Goal: Information Seeking & Learning: Learn about a topic

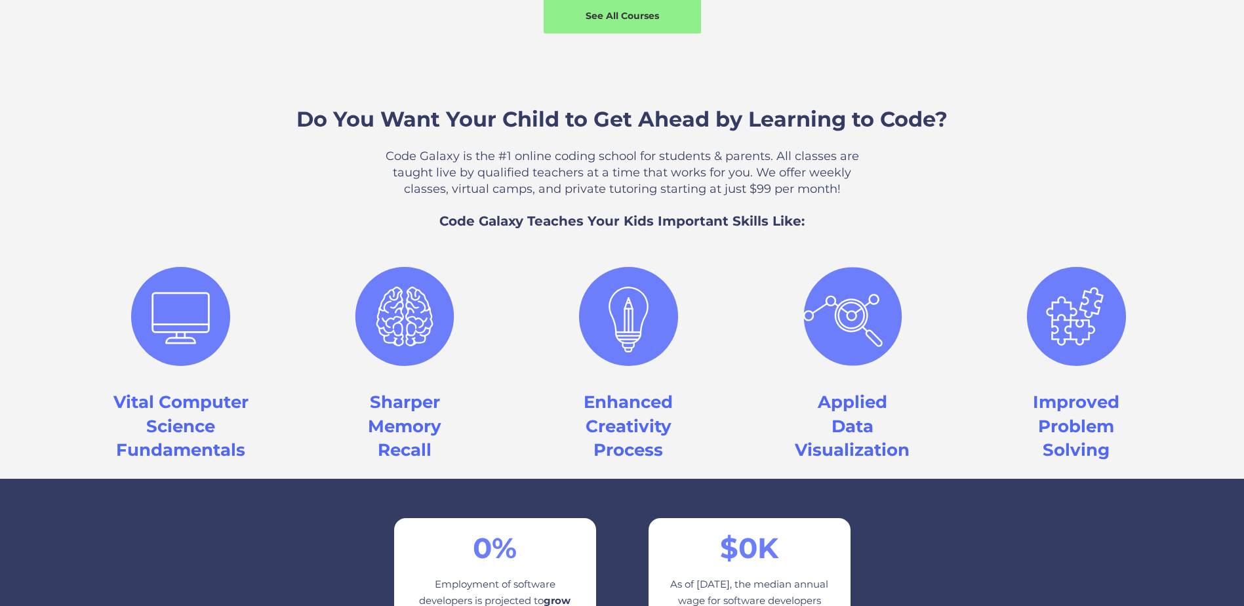
scroll to position [1377, 0]
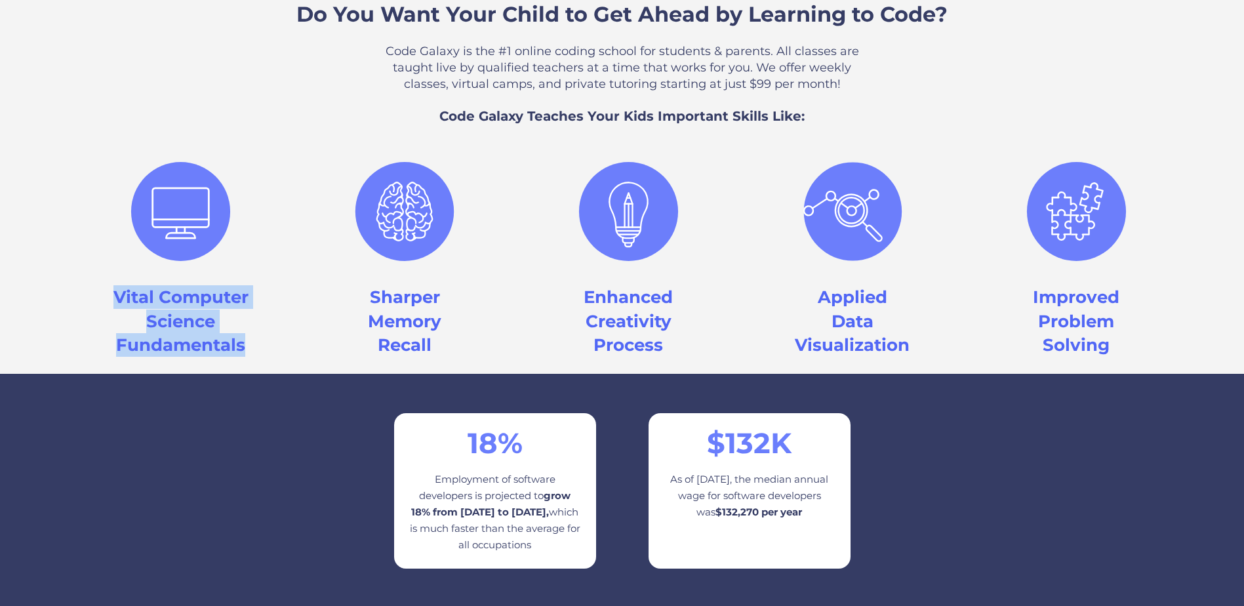
drag, startPoint x: 114, startPoint y: 291, endPoint x: 256, endPoint y: 342, distance: 151.0
click at [256, 342] on div "Vital Computer Science Fundamentals Sharper Memory Recall Enhanced Creativity P…" at bounding box center [621, 252] width 1119 height 216
click at [256, 343] on div "Vital Computer Science Fundamentals Sharper Memory Recall Enhanced Creativity P…" at bounding box center [621, 252] width 1119 height 216
drag, startPoint x: 252, startPoint y: 347, endPoint x: 115, endPoint y: 291, distance: 147.3
click at [115, 291] on div "Vital Computer Science Fundamentals Sharper Memory Recall Enhanced Creativity P…" at bounding box center [621, 252] width 1119 height 216
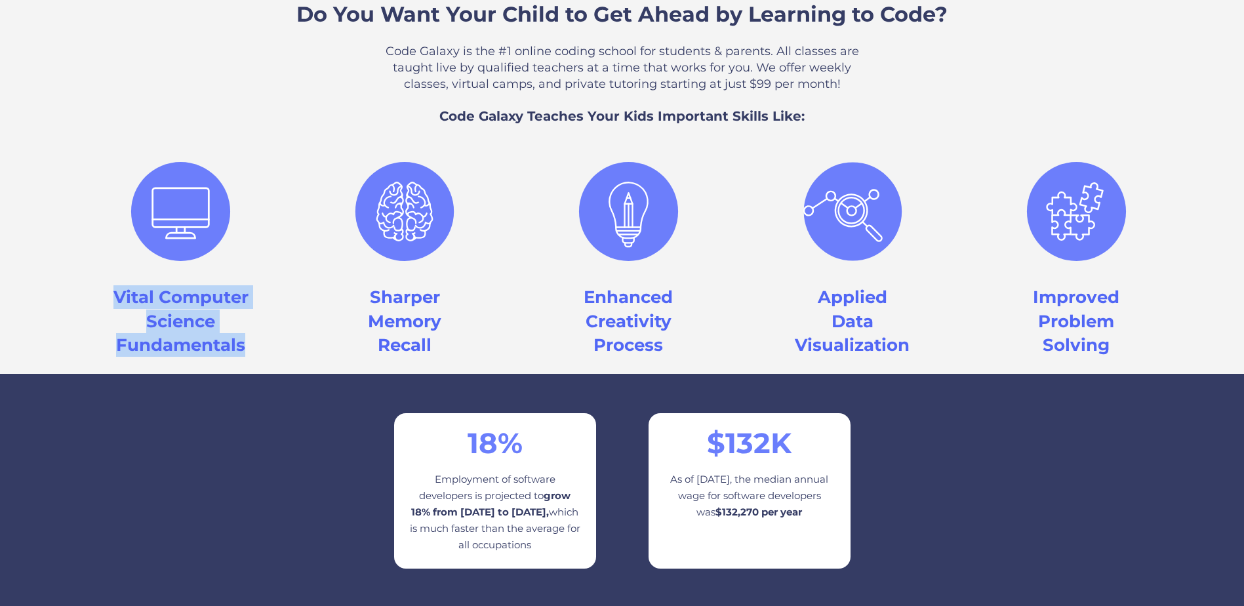
drag, startPoint x: 115, startPoint y: 291, endPoint x: 155, endPoint y: 347, distance: 68.6
click at [155, 347] on h3 "Vital Computer Science Fundamentals" at bounding box center [180, 320] width 135 height 71
drag, startPoint x: 117, startPoint y: 298, endPoint x: 258, endPoint y: 348, distance: 149.7
click at [258, 348] on div "Vital Computer Science Fundamentals Sharper Memory Recall Enhanced Creativity P…" at bounding box center [621, 252] width 1119 height 216
click at [257, 348] on div "Vital Computer Science Fundamentals Sharper Memory Recall Enhanced Creativity P…" at bounding box center [621, 252] width 1119 height 216
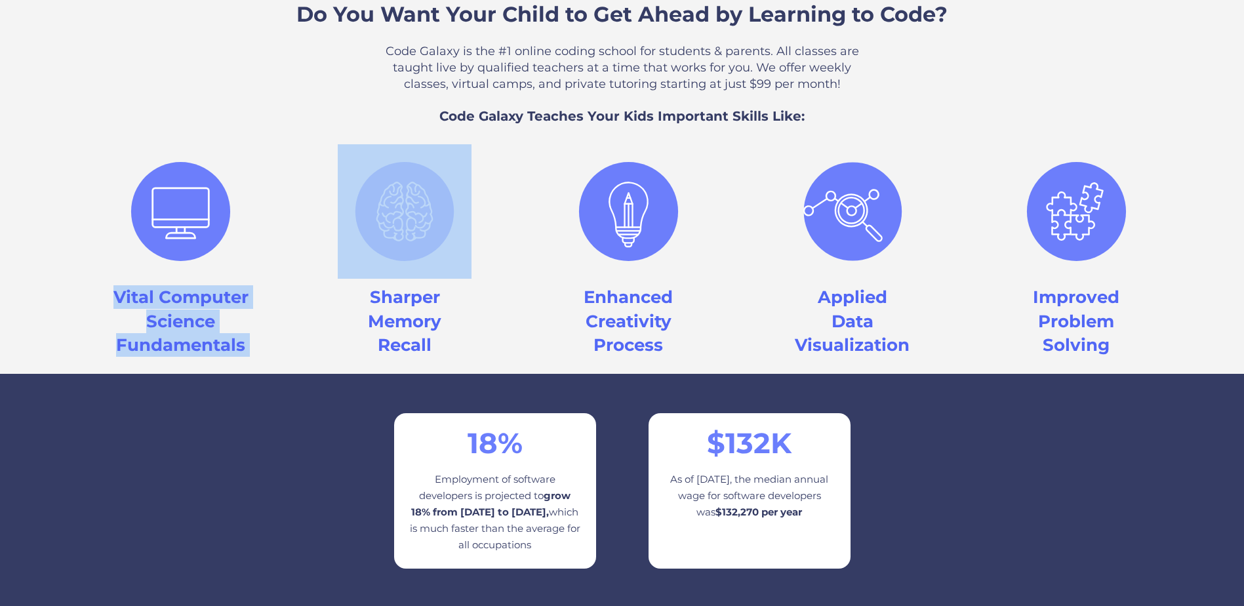
drag, startPoint x: 234, startPoint y: 342, endPoint x: 113, endPoint y: 300, distance: 128.4
click at [113, 300] on div "Vital Computer Science Fundamentals Sharper Memory Recall Enhanced Creativity P…" at bounding box center [621, 252] width 1119 height 216
drag, startPoint x: 113, startPoint y: 300, endPoint x: 197, endPoint y: 357, distance: 102.0
click at [203, 357] on div "Vital Computer Science Fundamentals Sharper Memory Recall Enhanced Creativity P…" at bounding box center [621, 252] width 1119 height 216
click at [120, 294] on h3 "Vital Computer Science Fundamentals" at bounding box center [180, 320] width 135 height 71
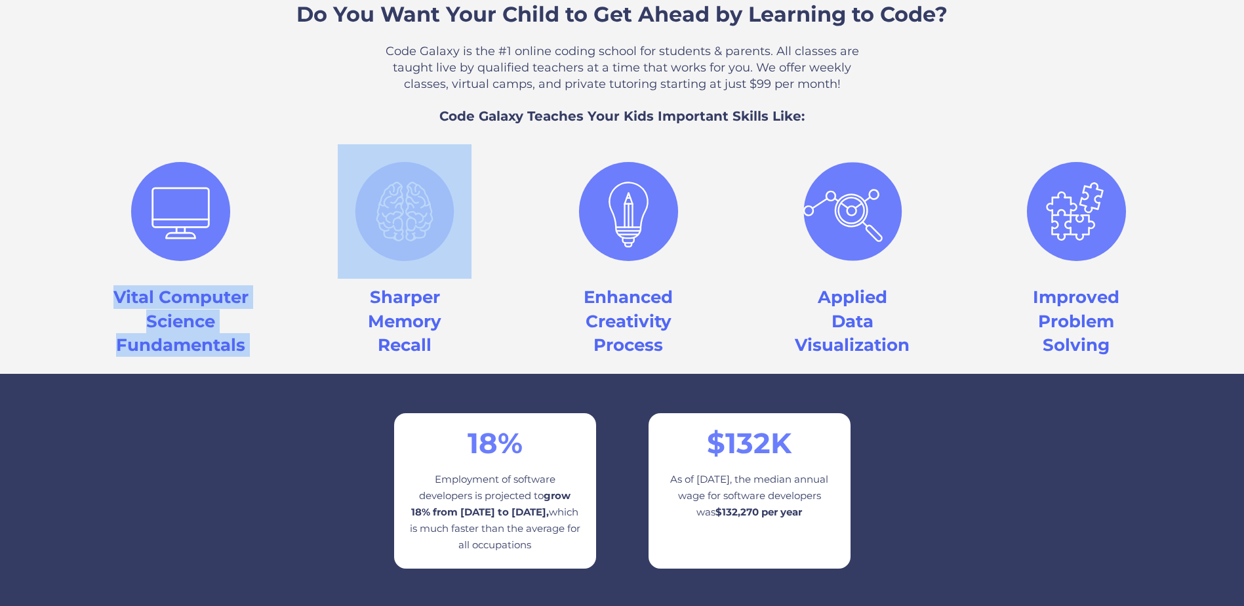
drag, startPoint x: 120, startPoint y: 302, endPoint x: 111, endPoint y: 320, distance: 20.2
click at [120, 302] on h3 "Vital Computer Science Fundamentals" at bounding box center [180, 320] width 135 height 71
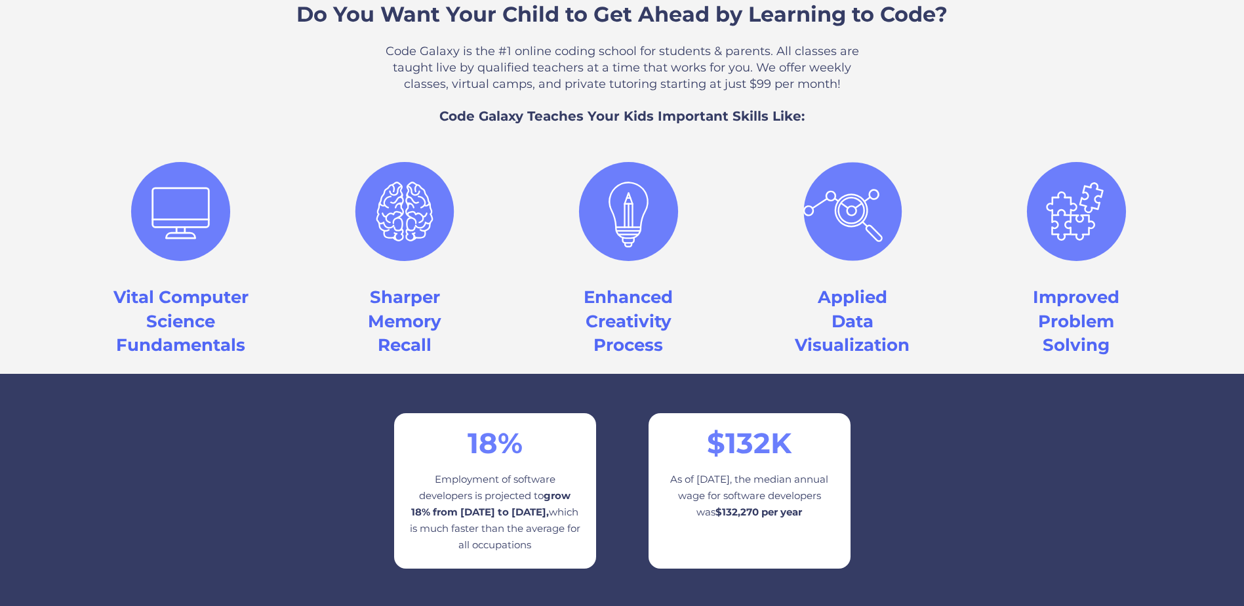
click at [108, 323] on div "Vital Computer Science Fundamentals Sharper Memory Recall Enhanced Creativity P…" at bounding box center [621, 252] width 1119 height 216
drag, startPoint x: 114, startPoint y: 296, endPoint x: 248, endPoint y: 344, distance: 141.8
click at [248, 344] on h3 "Vital Computer Science Fundamentals" at bounding box center [180, 320] width 135 height 71
click at [250, 348] on div "Vital Computer Science Fundamentals Sharper Memory Recall Enhanced Creativity P…" at bounding box center [621, 252] width 1119 height 216
drag, startPoint x: 247, startPoint y: 344, endPoint x: 100, endPoint y: 300, distance: 153.3
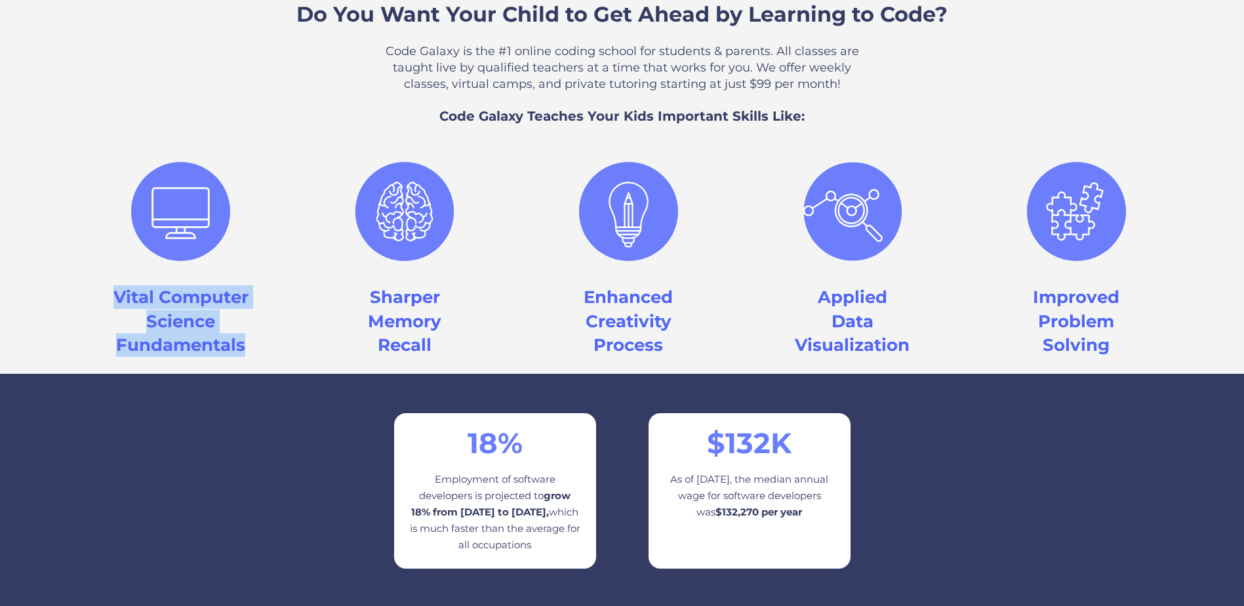
click at [100, 300] on div "Vital Computer Science Fundamentals" at bounding box center [181, 232] width 224 height 177
drag, startPoint x: 100, startPoint y: 300, endPoint x: 134, endPoint y: 329, distance: 45.1
click at [134, 329] on h3 "Vital Computer Science Fundamentals" at bounding box center [180, 320] width 135 height 71
drag, startPoint x: 118, startPoint y: 296, endPoint x: 267, endPoint y: 351, distance: 158.5
click at [267, 351] on div "Vital Computer Science Fundamentals Sharper Memory Recall Enhanced Creativity P…" at bounding box center [621, 252] width 1119 height 216
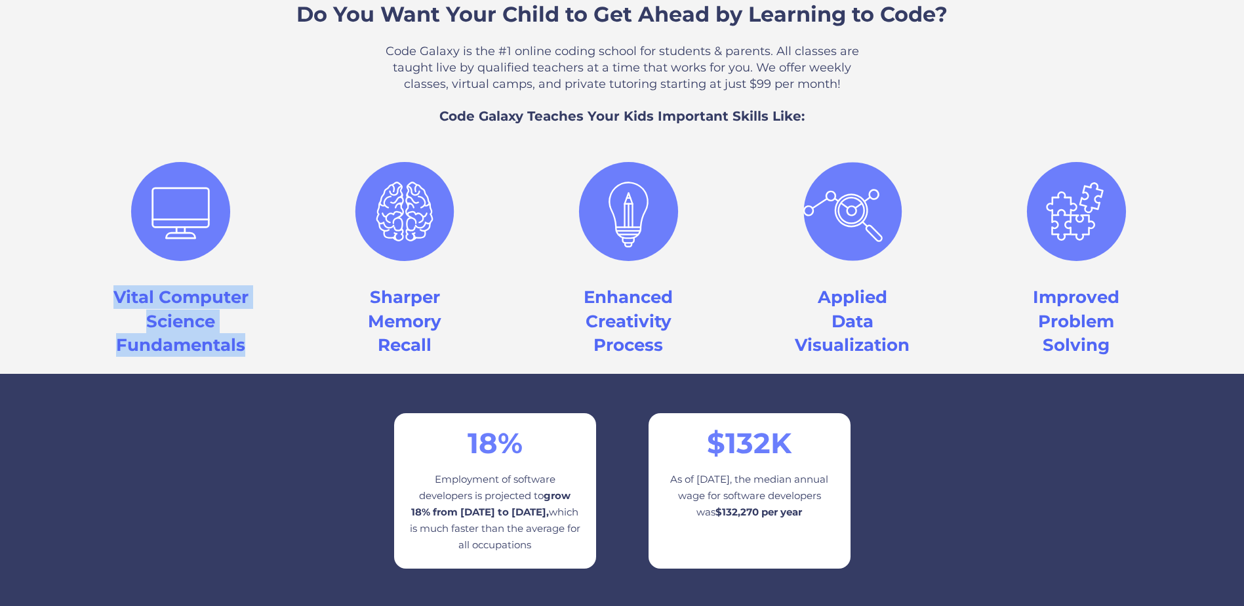
drag, startPoint x: 267, startPoint y: 351, endPoint x: 271, endPoint y: 361, distance: 10.9
click at [271, 361] on div "Vital Computer Science Fundamentals Sharper Memory Recall Enhanced Creativity P…" at bounding box center [621, 252] width 1119 height 216
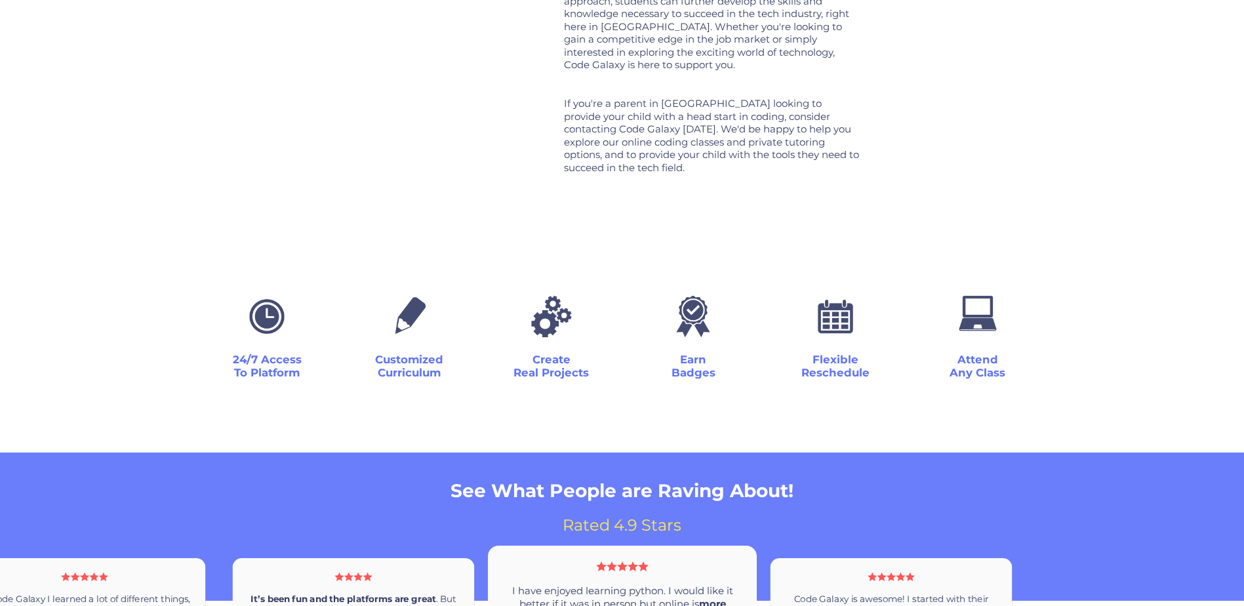
scroll to position [2951, 0]
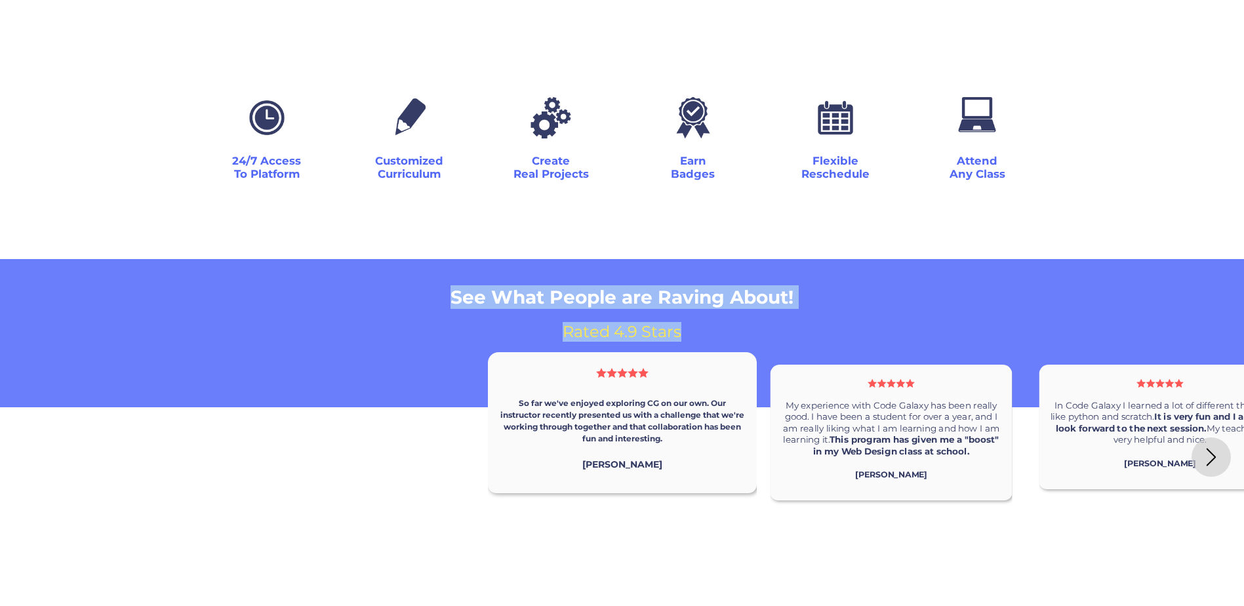
drag, startPoint x: 451, startPoint y: 274, endPoint x: 851, endPoint y: 291, distance: 400.3
click at [851, 291] on div "See What People are Raving About! Rated 4.9 Stars" at bounding box center [622, 333] width 1244 height 148
drag, startPoint x: 851, startPoint y: 291, endPoint x: 745, endPoint y: 306, distance: 107.2
click at [745, 328] on div "So far we've enjoyed exploring CG on our own. Our instructor recently presented…" at bounding box center [622, 476] width 1244 height 296
click at [682, 328] on div "So far we've enjoyed exploring CG on our own. Our instructor recently presented…" at bounding box center [622, 476] width 1244 height 296
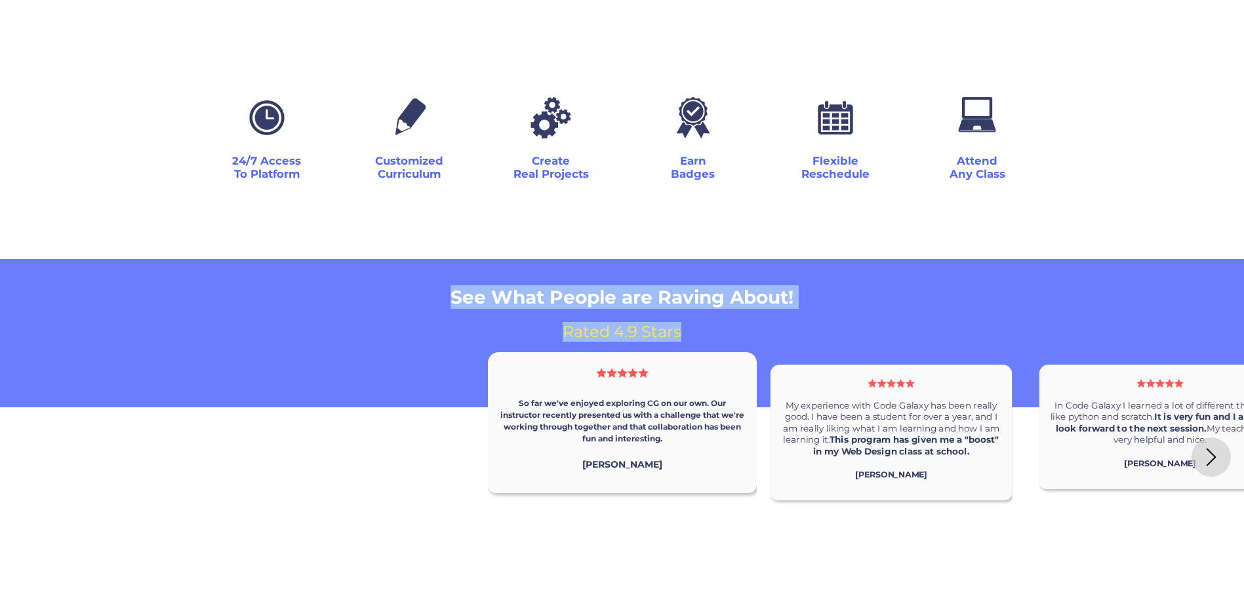
click at [679, 328] on div "So far we've enjoyed exploring CG on our own. Our instructor recently presented…" at bounding box center [622, 476] width 1244 height 296
click at [675, 328] on div "So far we've enjoyed exploring CG on our own. Our instructor recently presented…" at bounding box center [622, 476] width 1244 height 296
click at [491, 285] on h2 "See What People are Raving About!" at bounding box center [622, 297] width 1244 height 24
click at [473, 285] on h2 "See What People are Raving About!" at bounding box center [622, 297] width 1244 height 24
drag, startPoint x: 453, startPoint y: 268, endPoint x: 734, endPoint y: 316, distance: 285.3
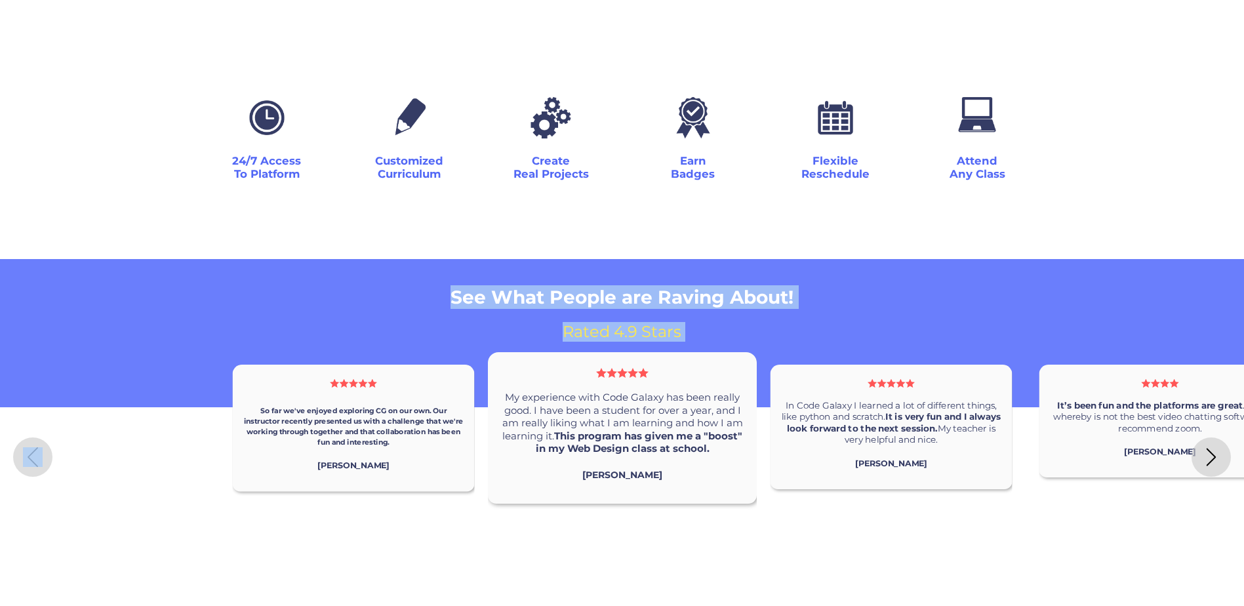
click at [668, 328] on div "So far we've enjoyed exploring CG on our own. Our instructor recently presented…" at bounding box center [622, 476] width 1244 height 296
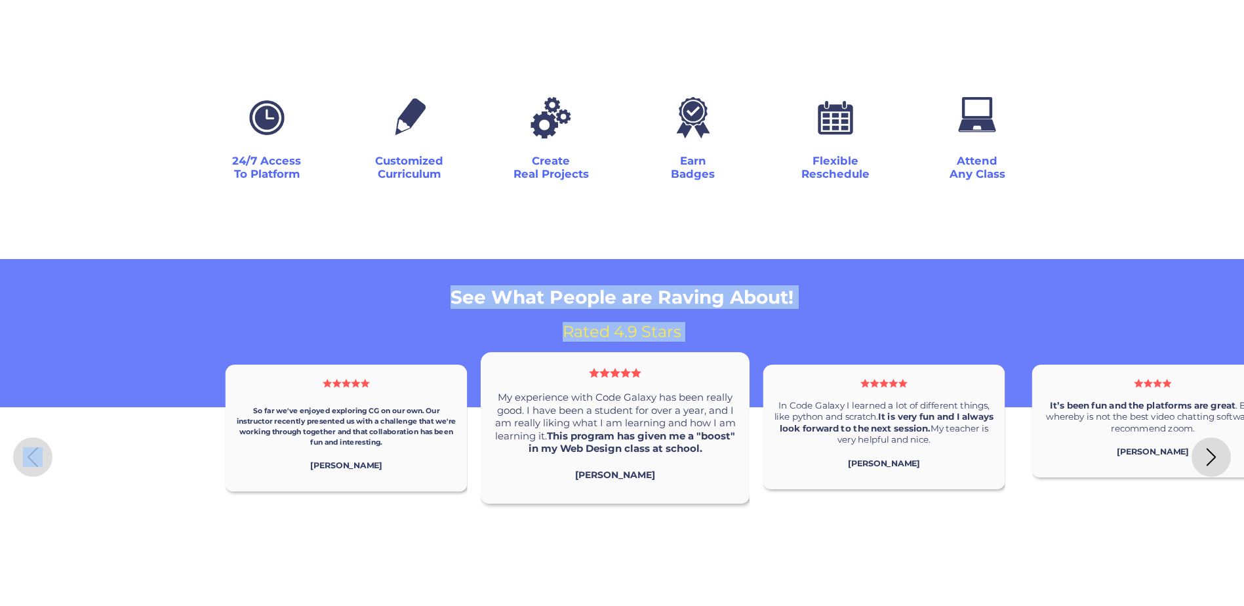
drag, startPoint x: 694, startPoint y: 368, endPoint x: 471, endPoint y: 339, distance: 224.1
click at [481, 352] on div "My experience with Code Galaxy has been really good. I have been a student for …" at bounding box center [615, 427] width 269 height 151
drag, startPoint x: 783, startPoint y: 389, endPoint x: 307, endPoint y: 315, distance: 481.7
click at [325, 328] on div "So far we've enjoyed exploring CG on our own. Our instructor recently presented…" at bounding box center [622, 476] width 1244 height 296
drag, startPoint x: 908, startPoint y: 411, endPoint x: 392, endPoint y: 344, distance: 520.4
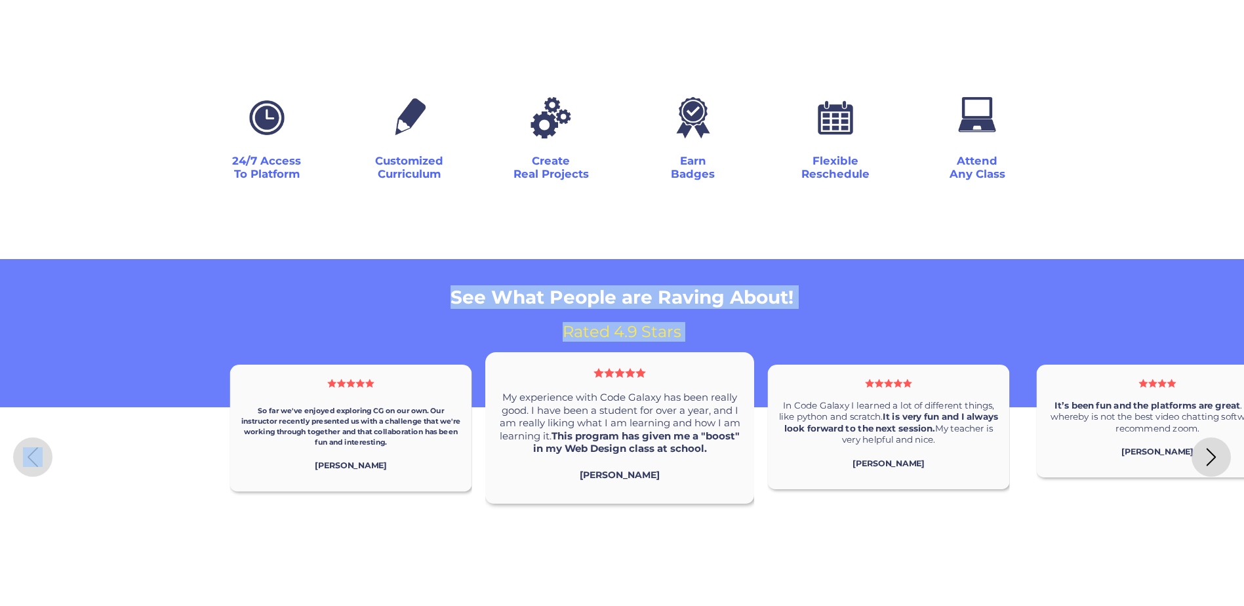
click at [768, 365] on div "In Code Galaxy I learned a lot of different things, like python and scratch. It…" at bounding box center [889, 427] width 242 height 125
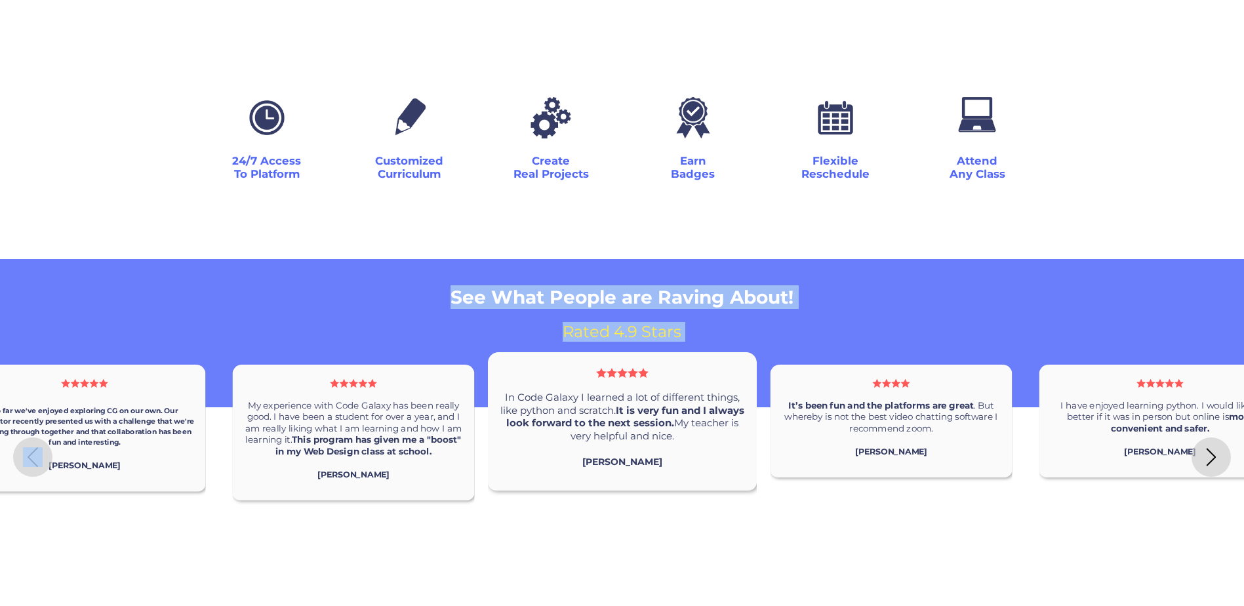
click at [395, 285] on h2 "See What People are Raving About!" at bounding box center [622, 297] width 1244 height 24
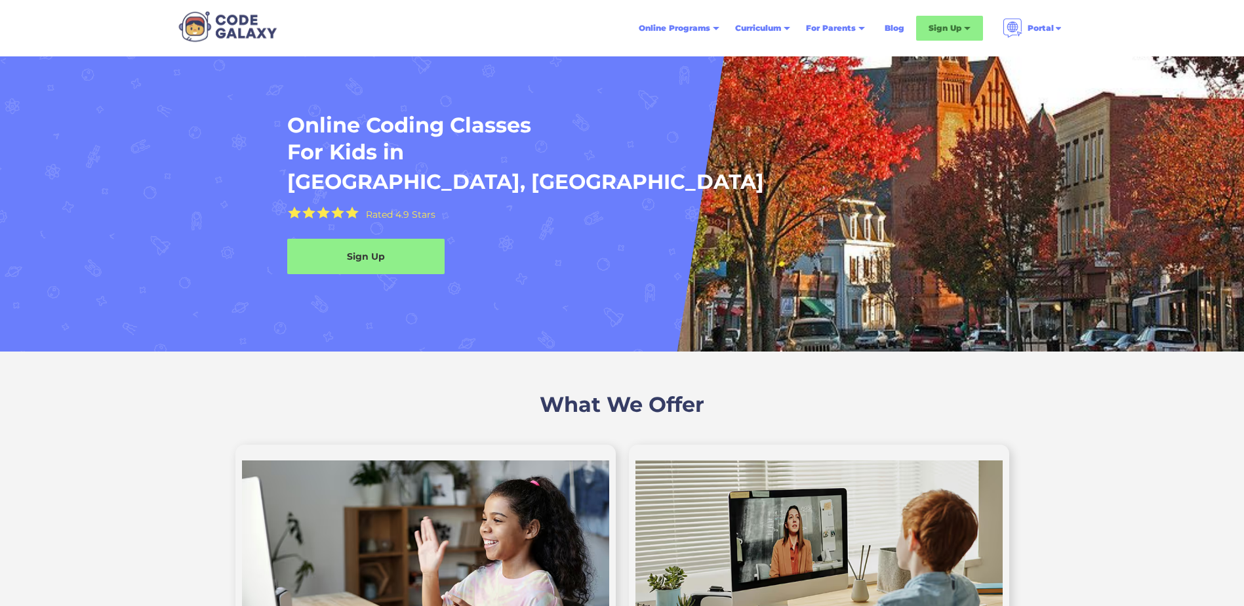
scroll to position [0, 0]
